Goal: Task Accomplishment & Management: Manage account settings

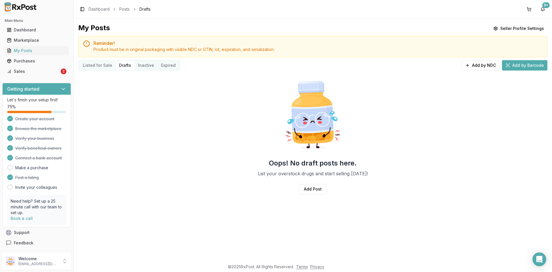
click at [101, 68] on button "Listed for Sale" at bounding box center [97, 65] width 36 height 9
click at [99, 66] on button "Listed for Sale" at bounding box center [97, 65] width 36 height 9
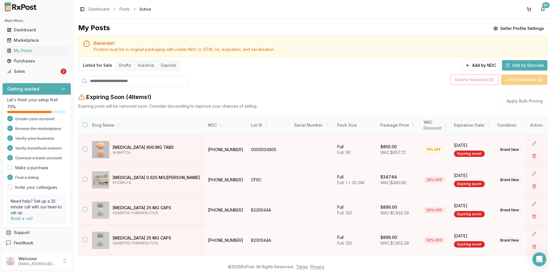
click at [93, 64] on button "Listed for Sale" at bounding box center [97, 65] width 36 height 9
click at [94, 83] on input "search" at bounding box center [133, 81] width 110 height 10
paste input "*******"
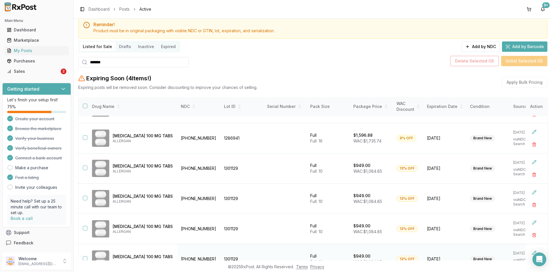
scroll to position [66, 0]
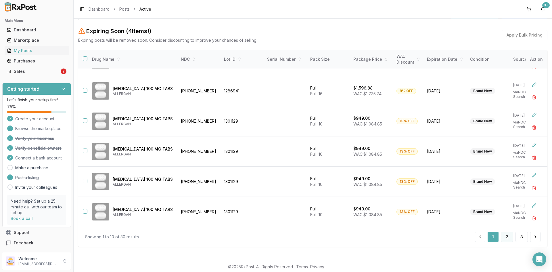
type input "*******"
click at [504, 239] on button "2" at bounding box center [507, 237] width 12 height 10
click at [521, 238] on button "3" at bounding box center [522, 237] width 12 height 10
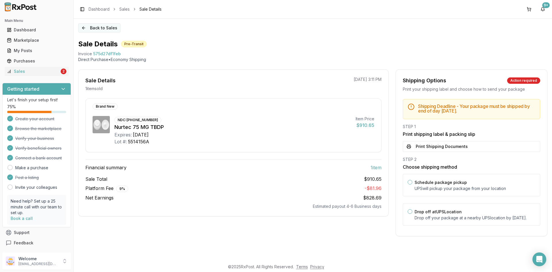
click at [92, 26] on button "Back to Sales" at bounding box center [99, 27] width 42 height 9
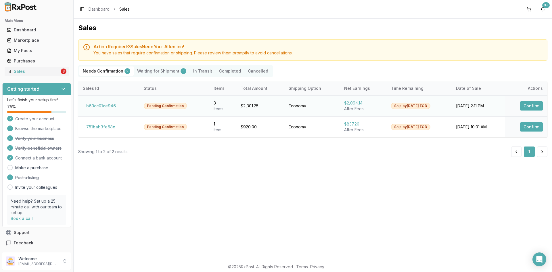
click at [539, 105] on button "Confirm" at bounding box center [531, 105] width 23 height 9
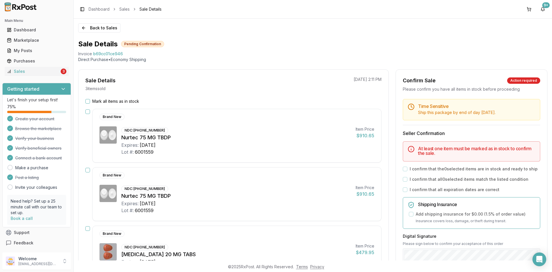
scroll to position [29, 0]
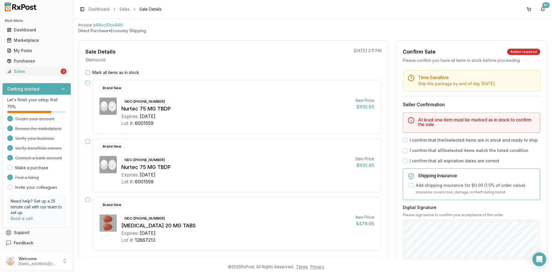
click at [88, 72] on button "Mark all items as in stock" at bounding box center [87, 72] width 5 height 5
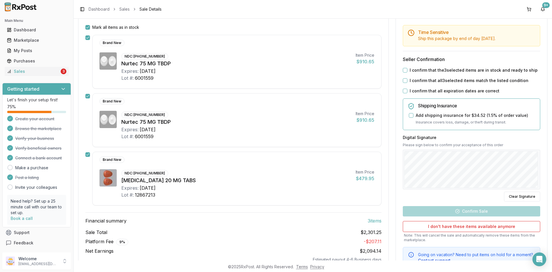
scroll to position [98, 0]
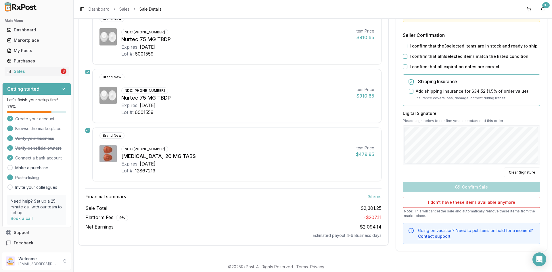
click at [404, 47] on button "I confirm that the 3 selected items are in stock and ready to ship" at bounding box center [405, 46] width 5 height 5
click at [403, 57] on button "I confirm that all 3 selected items match the listed condition" at bounding box center [405, 56] width 5 height 5
click at [403, 67] on button "I confirm that all expiration dates are correct" at bounding box center [405, 66] width 5 height 5
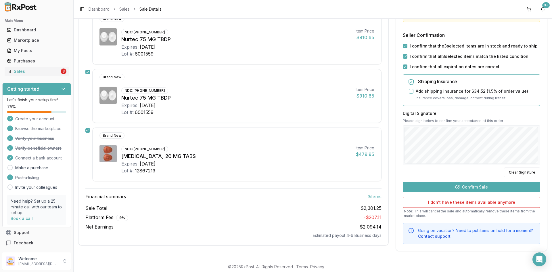
click at [480, 188] on button "Confirm Sale" at bounding box center [471, 187] width 137 height 10
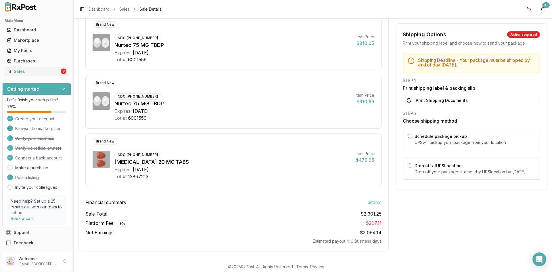
scroll to position [82, 0]
click at [428, 101] on button "Print Shipping Documents" at bounding box center [471, 100] width 137 height 11
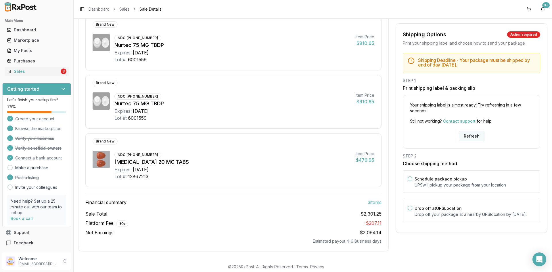
click at [463, 135] on button "Refresh" at bounding box center [472, 136] width 26 height 10
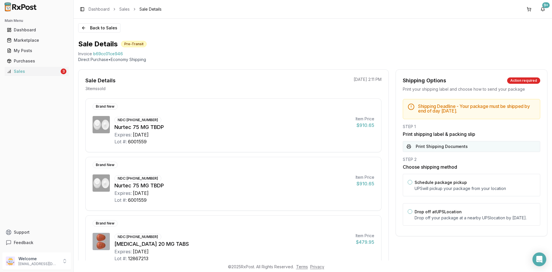
click at [428, 146] on button "Print Shipping Documents" at bounding box center [471, 146] width 137 height 11
